Goal: Check status

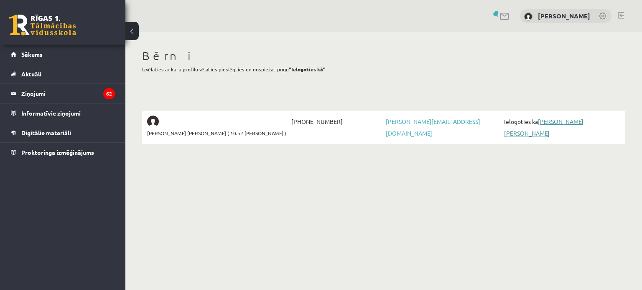
click at [555, 122] on link "[PERSON_NAME] [PERSON_NAME]" at bounding box center [543, 127] width 79 height 19
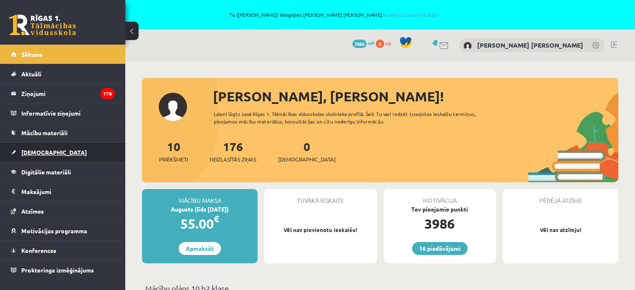
click at [36, 152] on span "[DEMOGRAPHIC_DATA]" at bounding box center [54, 153] width 66 height 8
